Goal: Navigation & Orientation: Find specific page/section

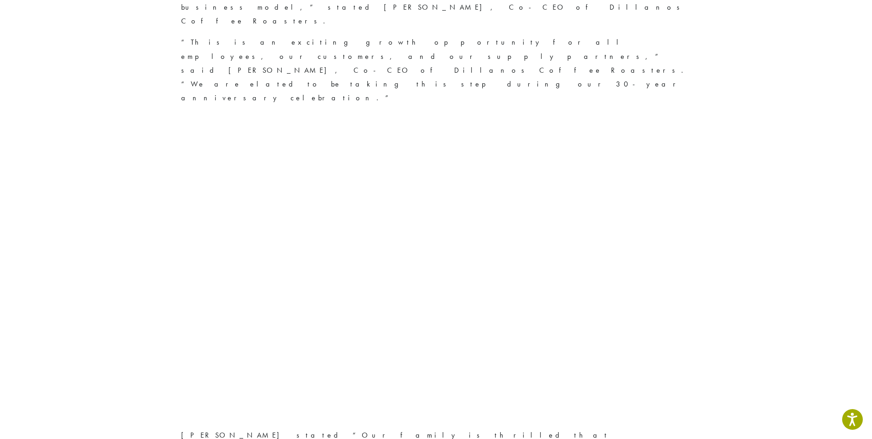
scroll to position [966, 0]
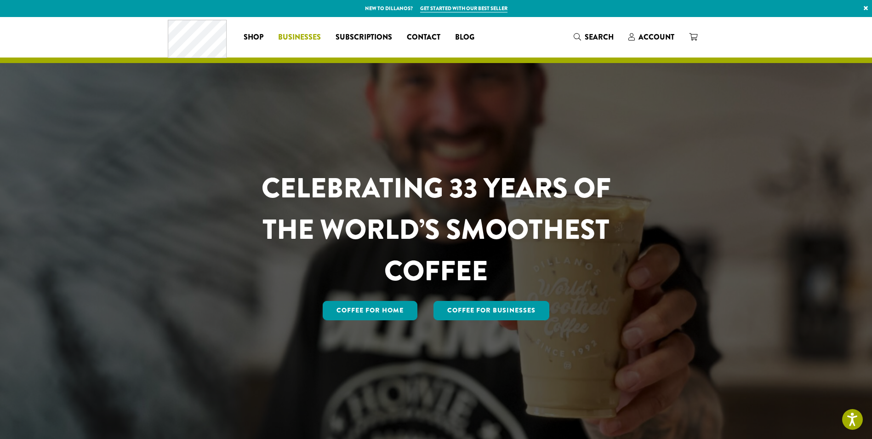
click at [304, 37] on span "Businesses" at bounding box center [299, 37] width 43 height 11
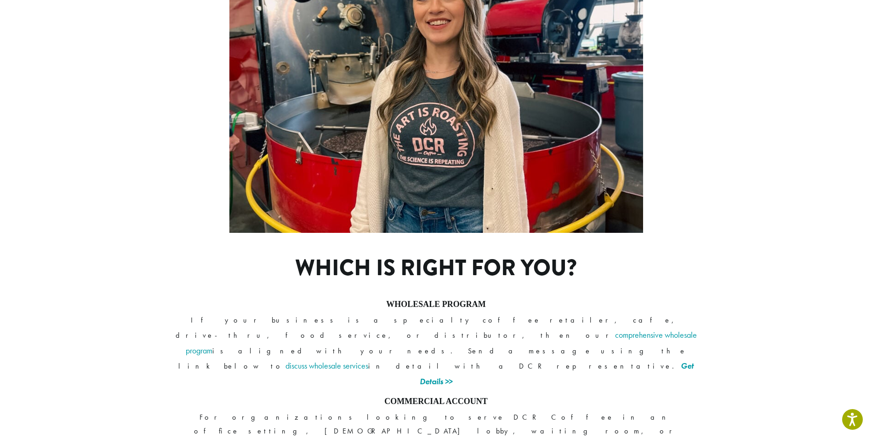
scroll to position [598, 0]
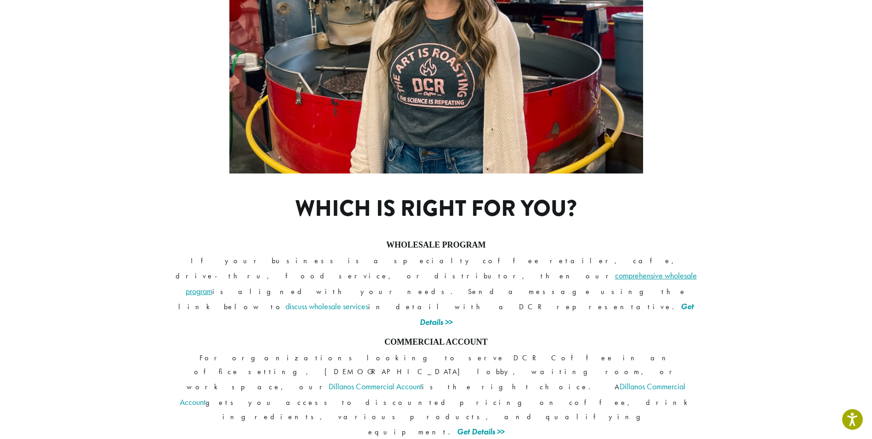
click at [499, 270] on link "comprehensive wholesale program" at bounding box center [441, 283] width 511 height 26
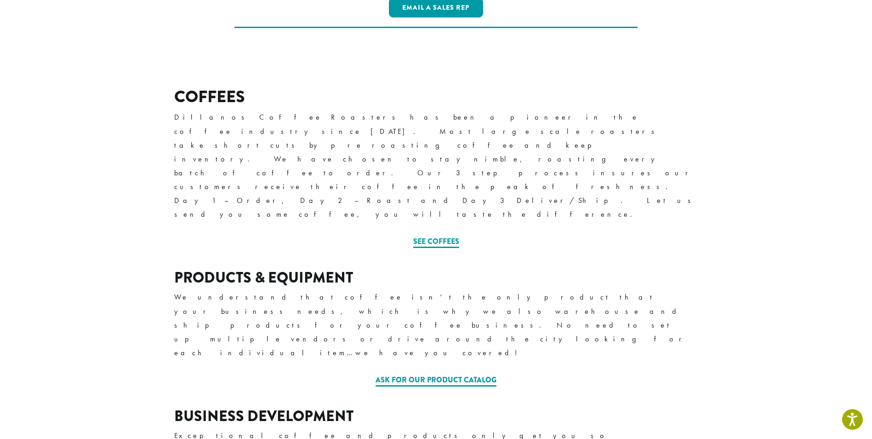
scroll to position [322, 0]
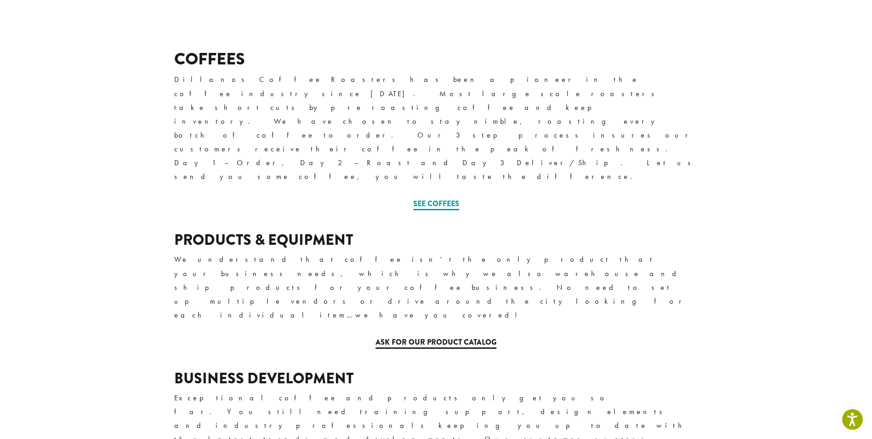
click at [454, 337] on link "Ask for our Product Catalog" at bounding box center [436, 343] width 121 height 12
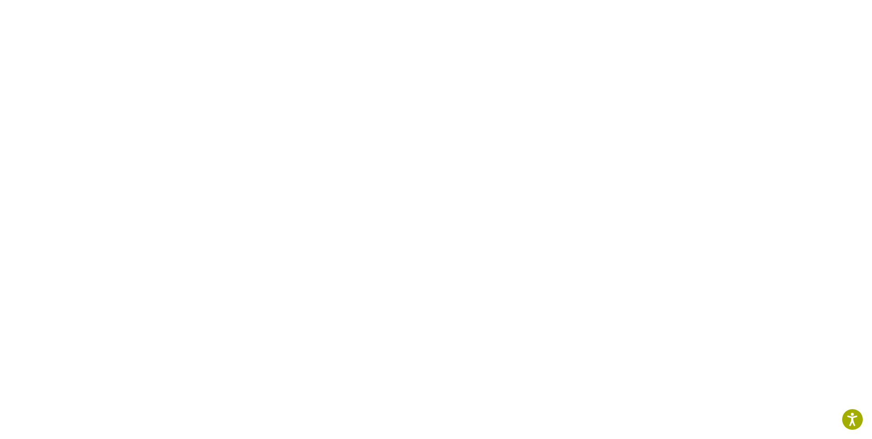
scroll to position [138, 0]
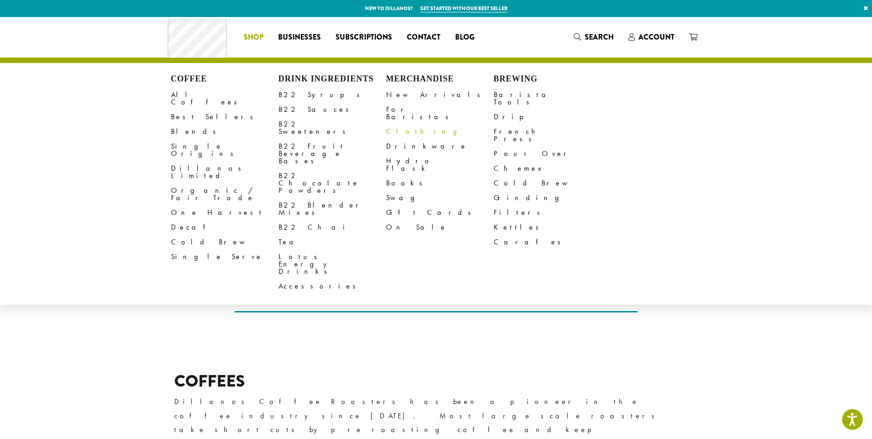
click at [402, 128] on link "Clothing" at bounding box center [440, 131] width 108 height 15
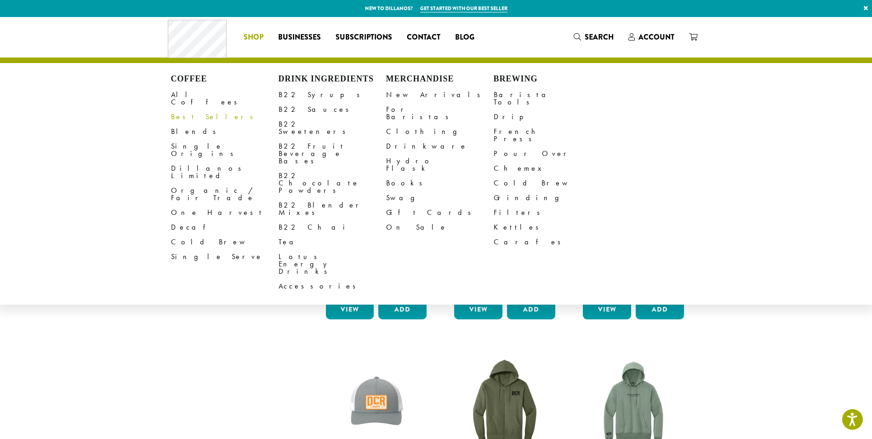
click at [188, 109] on link "Best Sellers" at bounding box center [225, 116] width 108 height 15
